Goal: Task Accomplishment & Management: Manage account settings

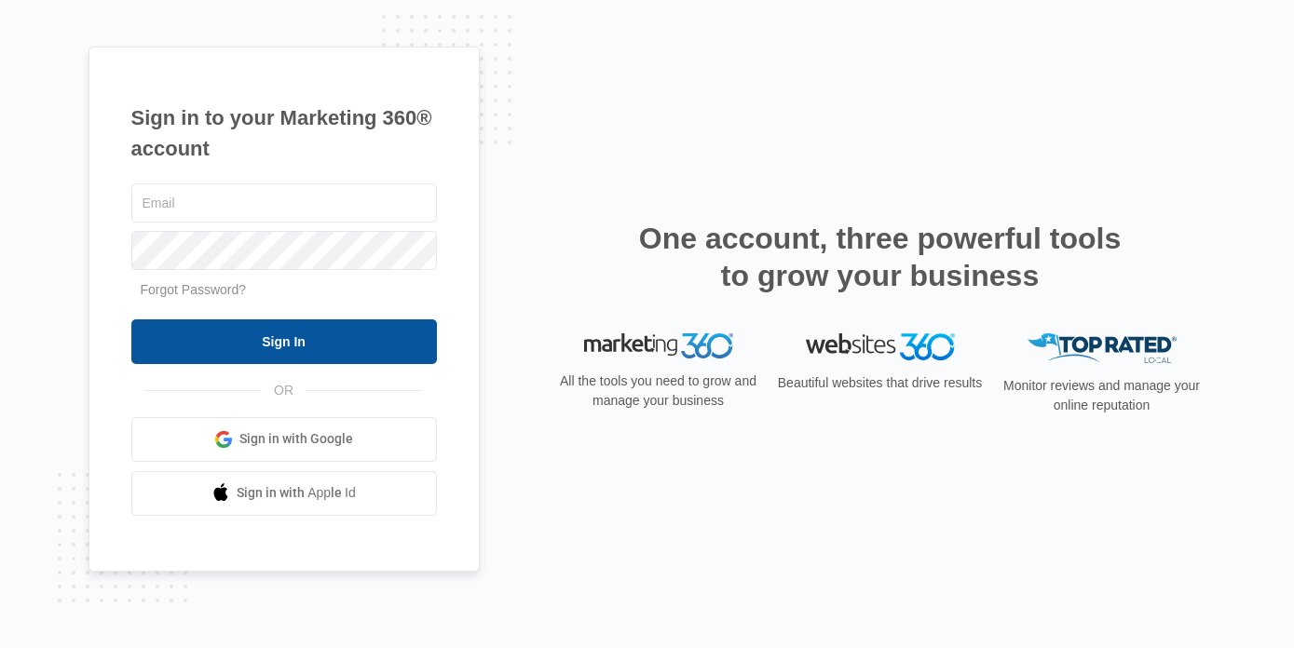
type input "[EMAIL_ADDRESS][DOMAIN_NAME]"
click at [243, 334] on input "Sign In" at bounding box center [283, 341] width 305 height 45
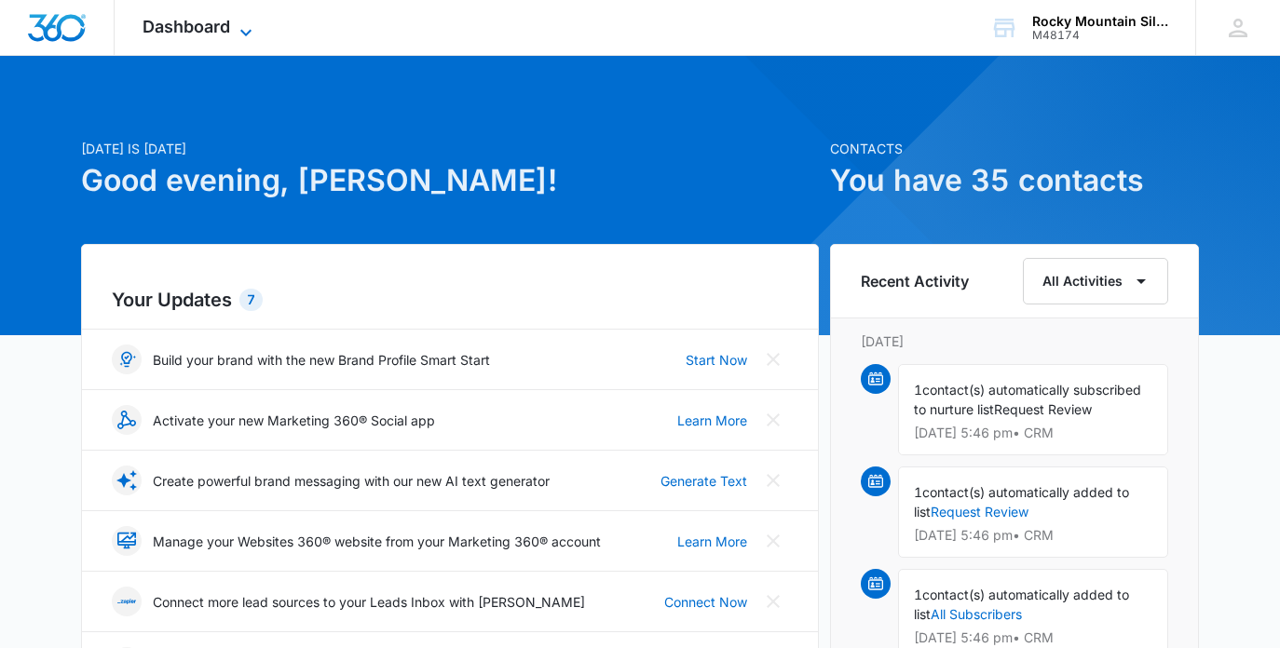
click at [204, 31] on span "Dashboard" at bounding box center [186, 27] width 88 height 20
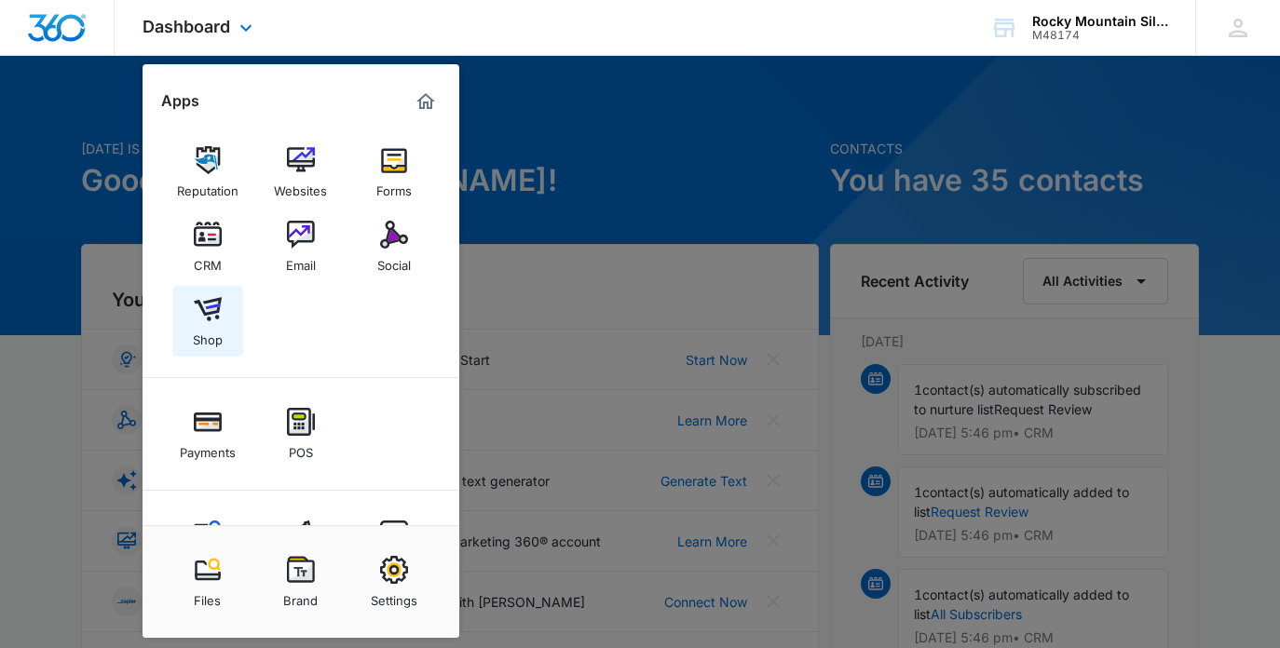
click at [204, 316] on img at bounding box center [208, 309] width 28 height 28
